Goal: Task Accomplishment & Management: Manage account settings

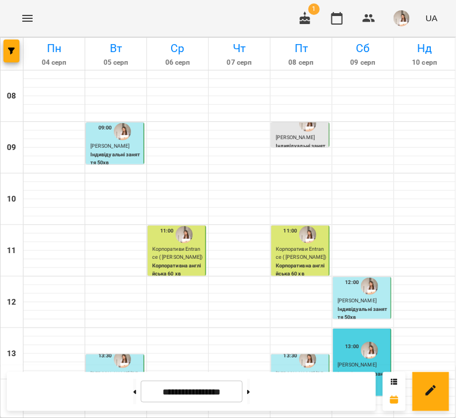
scroll to position [68, 0]
click at [250, 386] on button at bounding box center [248, 391] width 3 height 25
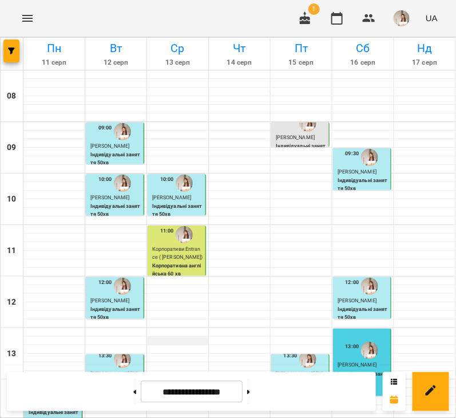
scroll to position [425, 0]
click at [250, 388] on button at bounding box center [248, 391] width 3 height 25
type input "**********"
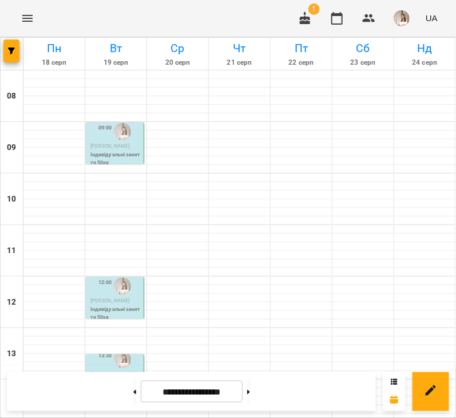
scroll to position [139, 0]
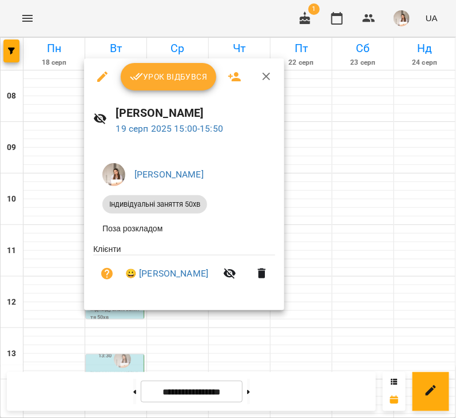
click at [142, 64] on button "Урок відбувся" at bounding box center [169, 76] width 96 height 27
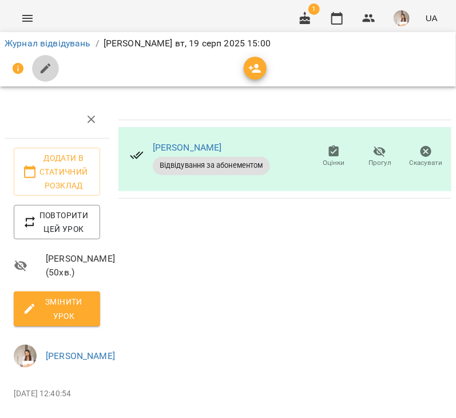
click at [51, 69] on icon "button" at bounding box center [46, 69] width 14 height 14
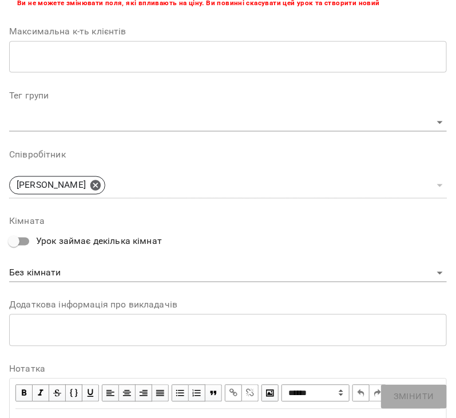
scroll to position [572, 0]
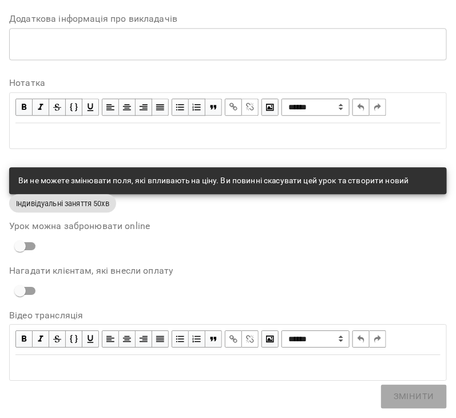
click at [59, 142] on div "Edit text" at bounding box center [227, 136] width 435 height 24
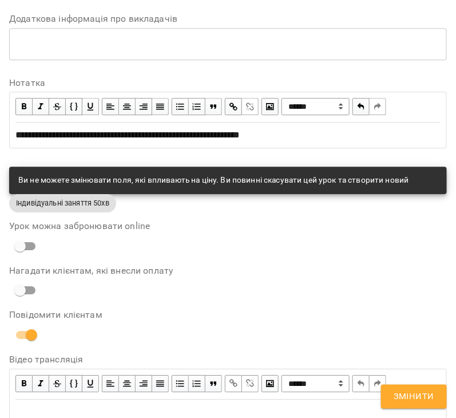
click at [233, 103] on span "button" at bounding box center [233, 106] width 13 height 13
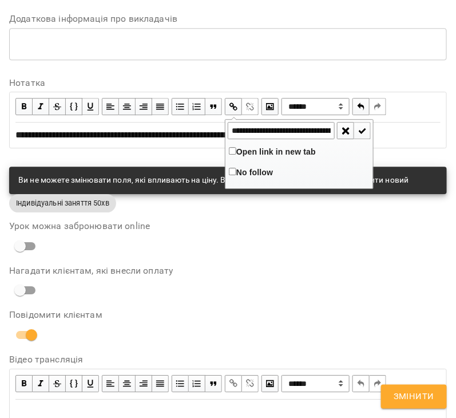
scroll to position [0, 136]
type input "**********"
click at [362, 128] on span "button" at bounding box center [362, 130] width 13 height 13
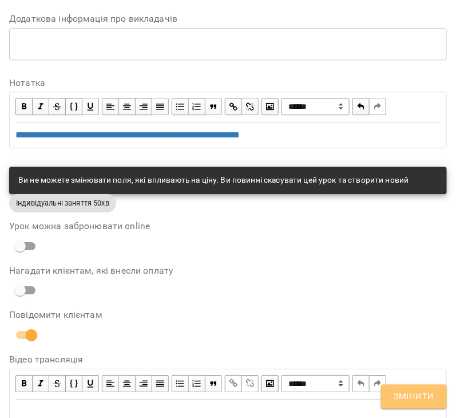
click at [422, 398] on span "Змінити" at bounding box center [414, 396] width 41 height 15
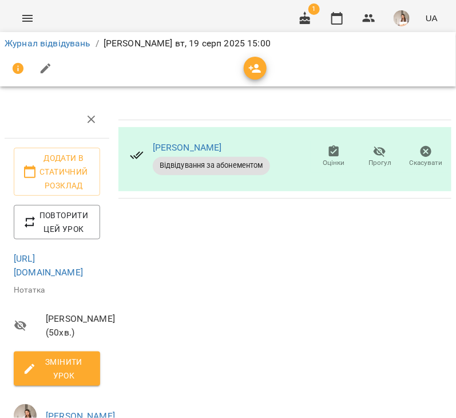
click at [51, 60] on button "button" at bounding box center [45, 68] width 27 height 27
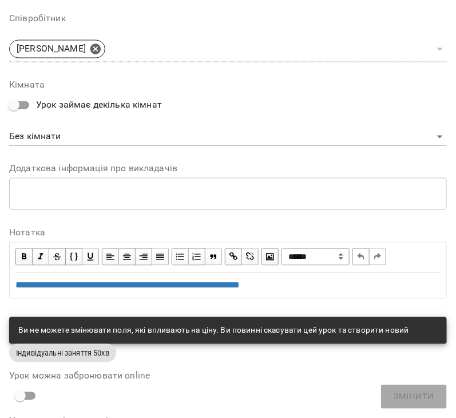
scroll to position [500, 0]
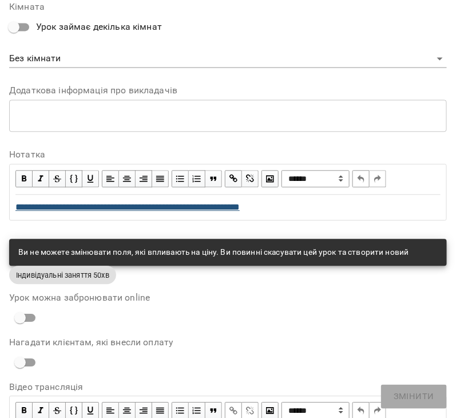
click at [18, 204] on span "**********" at bounding box center [127, 207] width 224 height 9
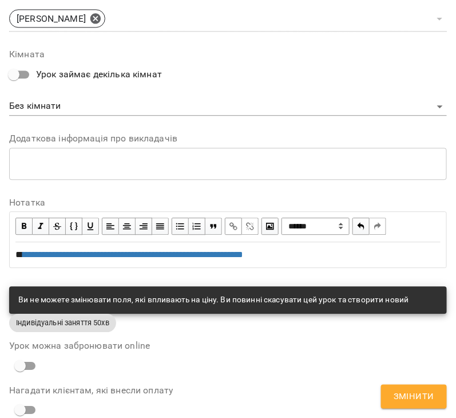
scroll to position [548, 0]
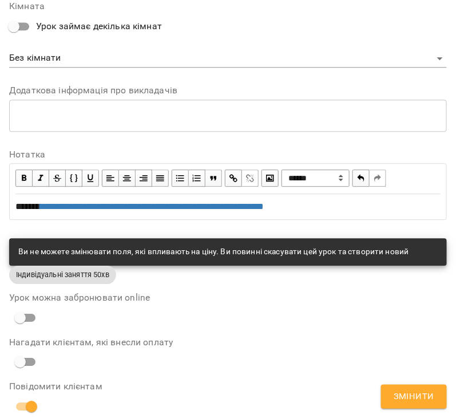
drag, startPoint x: 412, startPoint y: 401, endPoint x: 394, endPoint y: 343, distance: 60.6
click at [412, 401] on span "Змінити" at bounding box center [414, 396] width 41 height 15
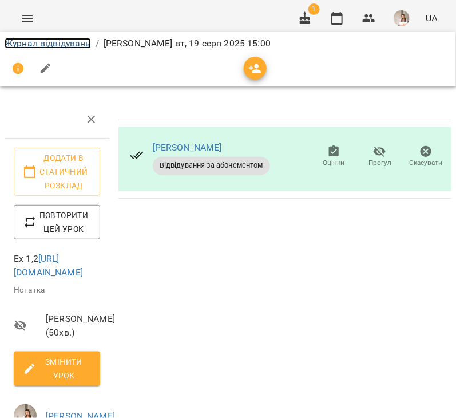
click at [28, 42] on link "Журнал відвідувань" at bounding box center [48, 43] width 86 height 11
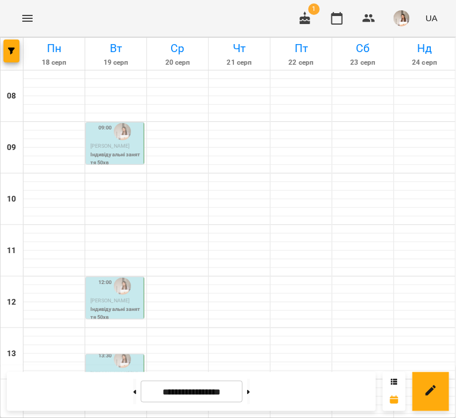
scroll to position [71, 0]
click at [129, 387] on p "Індивідуальні заняття 50хв" at bounding box center [115, 394] width 51 height 15
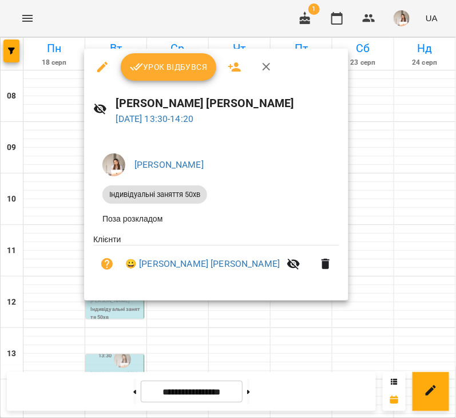
click at [152, 74] on button "Урок відбувся" at bounding box center [169, 66] width 96 height 27
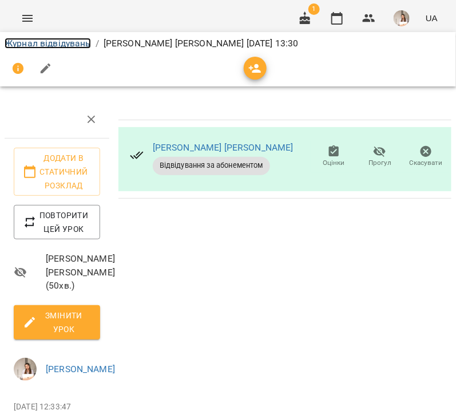
click at [49, 41] on link "Журнал відвідувань" at bounding box center [48, 43] width 86 height 11
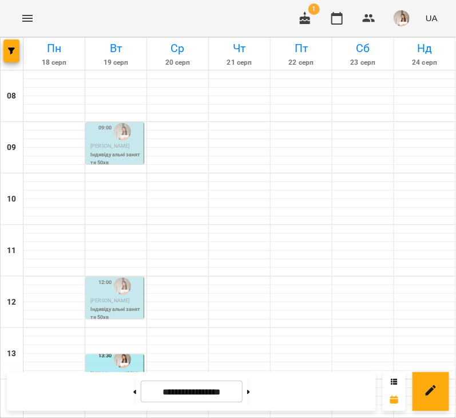
click at [126, 305] on p "[PERSON_NAME]" at bounding box center [115, 301] width 51 height 8
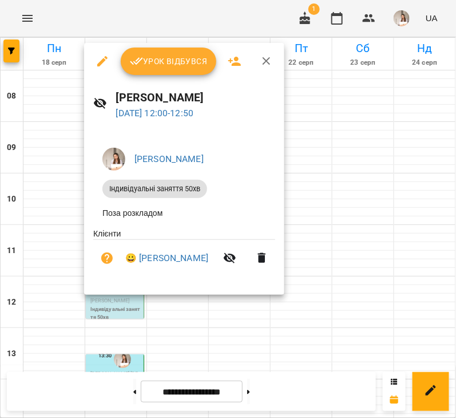
click at [169, 76] on div "Урок відбувся" at bounding box center [184, 61] width 200 height 37
click at [169, 66] on span "Урок відбувся" at bounding box center [169, 61] width 78 height 14
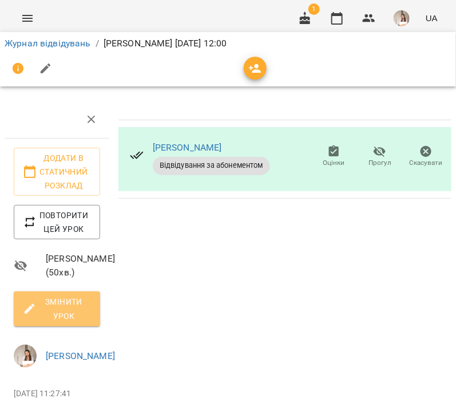
click at [59, 322] on span "Змінити урок" at bounding box center [57, 308] width 68 height 27
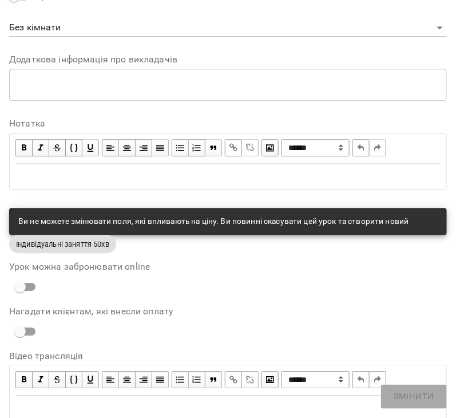
click at [66, 185] on div "Edit text" at bounding box center [227, 176] width 435 height 24
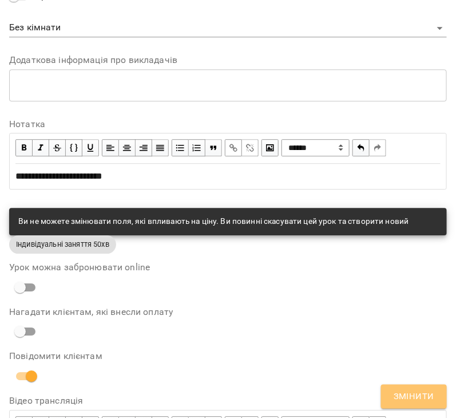
click at [394, 386] on button "Змінити" at bounding box center [414, 396] width 66 height 24
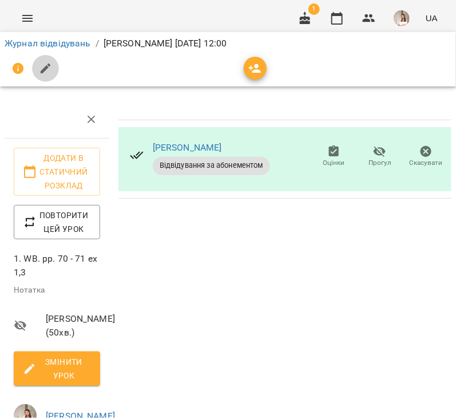
click at [54, 64] on button "button" at bounding box center [45, 68] width 27 height 27
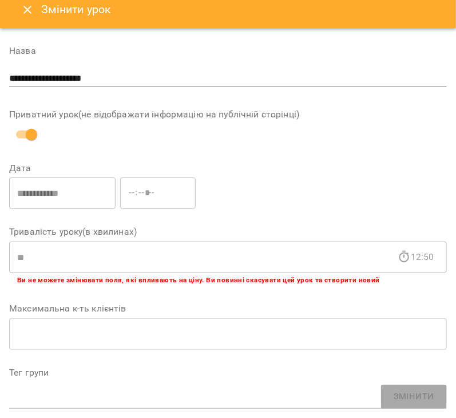
scroll to position [0, 0]
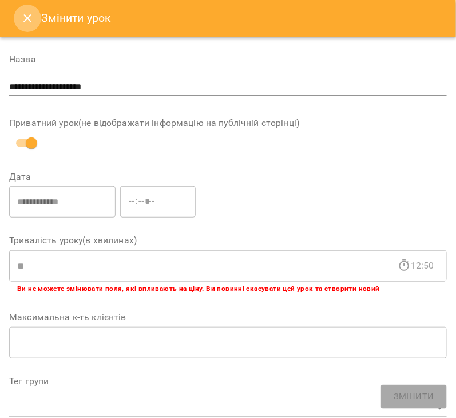
click at [23, 27] on button "Close" at bounding box center [27, 18] width 27 height 27
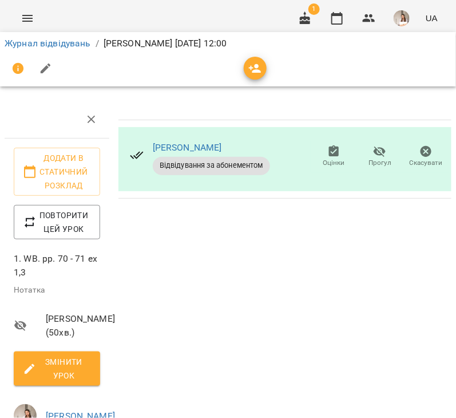
click at [43, 51] on div "Журнал відвідувань / [PERSON_NAME] [DATE] 12:00" at bounding box center [227, 43] width 451 height 18
click at [45, 45] on link "Журнал відвідувань" at bounding box center [48, 43] width 86 height 11
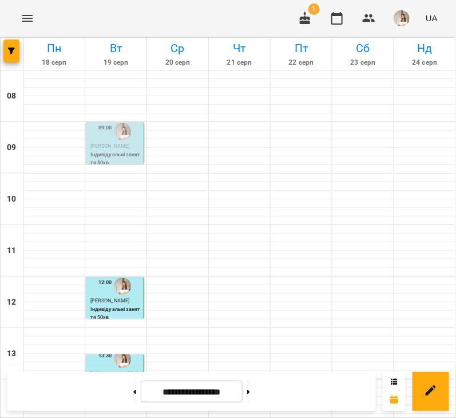
click at [109, 139] on div "09:00" at bounding box center [105, 132] width 14 height 22
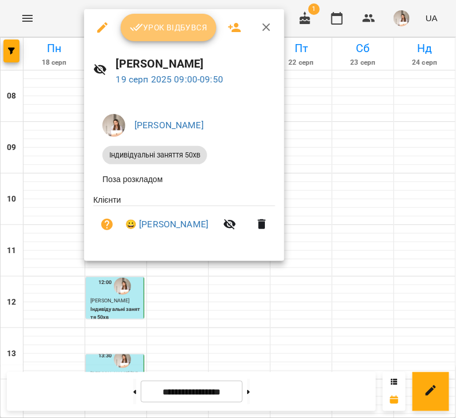
click at [125, 29] on button "Урок відбувся" at bounding box center [169, 27] width 96 height 27
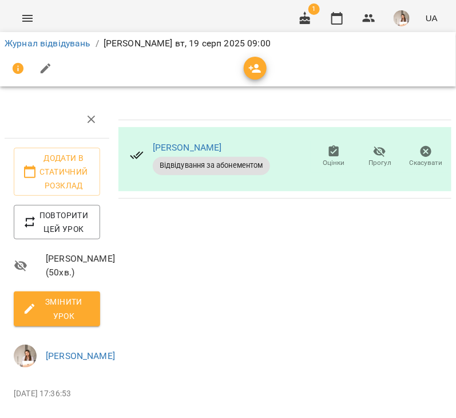
click at [51, 63] on icon "button" at bounding box center [46, 69] width 14 height 14
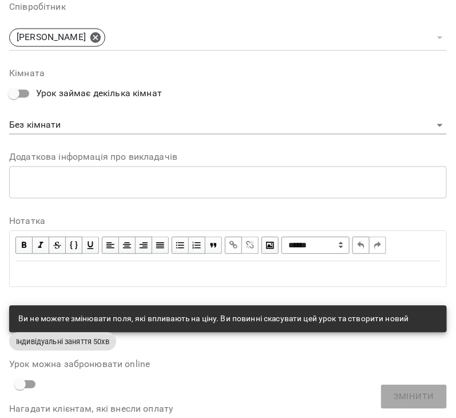
scroll to position [574, 0]
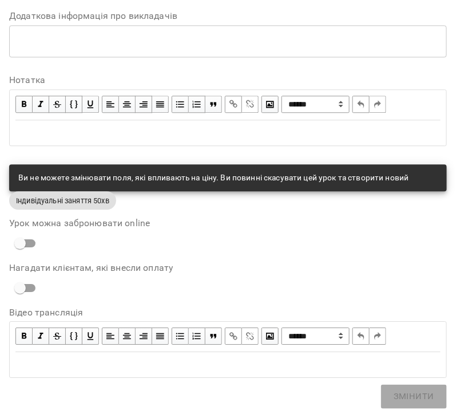
click at [10, 129] on div "Edit text" at bounding box center [227, 133] width 435 height 24
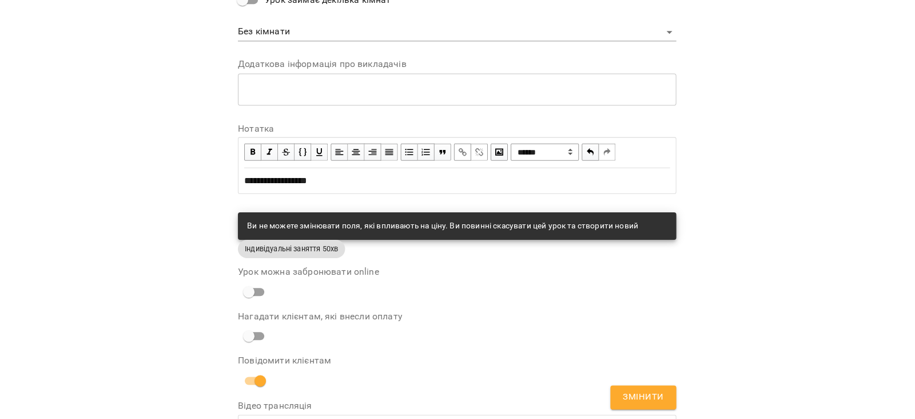
scroll to position [622, 0]
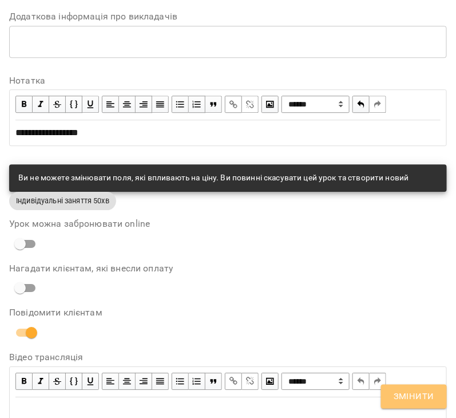
click at [418, 396] on span "Змінити" at bounding box center [414, 396] width 41 height 15
